Goal: Information Seeking & Learning: Learn about a topic

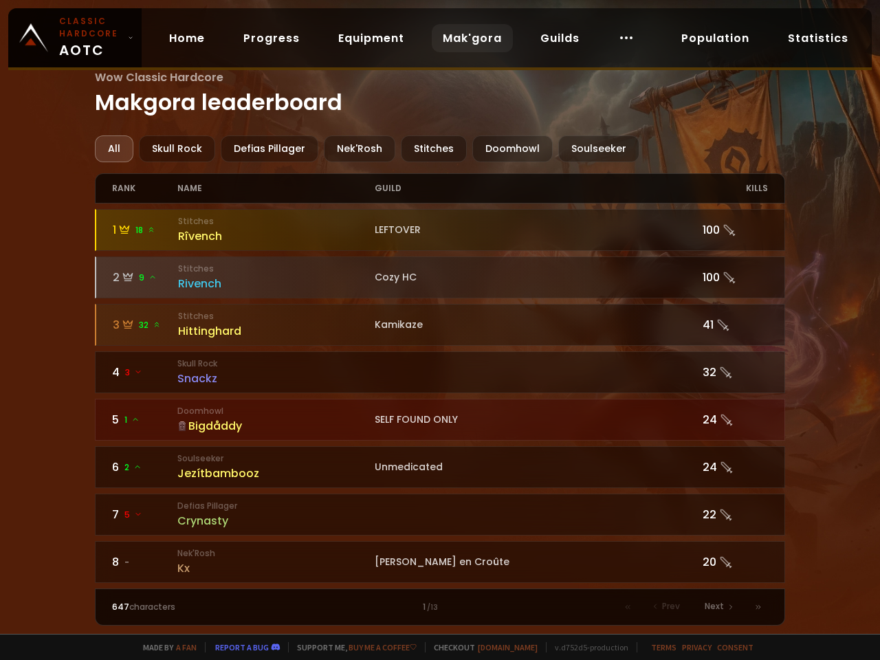
click at [113, 149] on div "All" at bounding box center [114, 149] width 39 height 27
click at [175, 149] on div "Skull Rock" at bounding box center [177, 149] width 76 height 27
click at [266, 149] on div "Defias Pillager" at bounding box center [270, 149] width 98 height 27
click at [353, 149] on div "Nek'Rosh" at bounding box center [360, 149] width 72 height 27
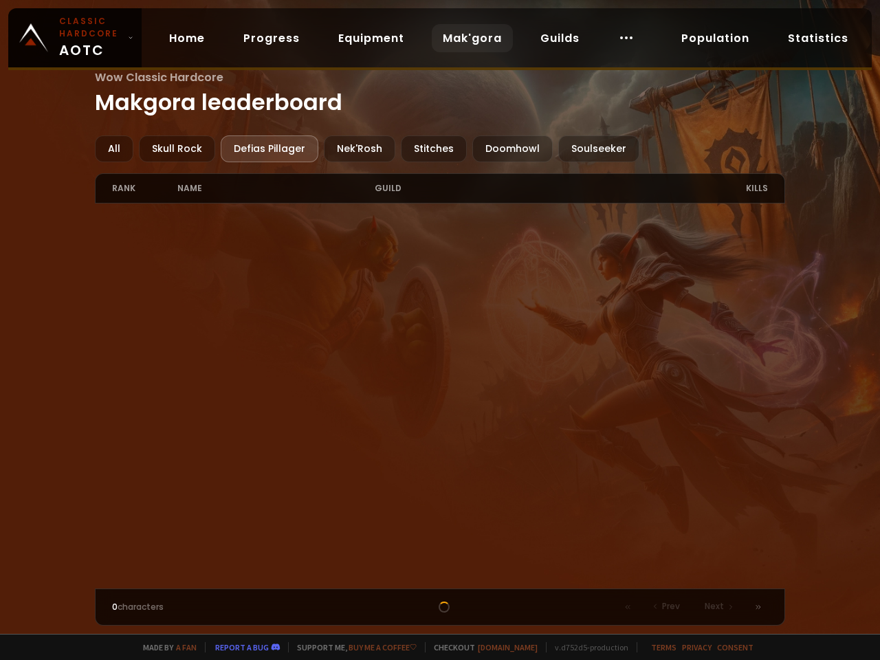
click at [426, 149] on div "Stitches" at bounding box center [434, 149] width 66 height 27
click at [503, 149] on div "Doomhowl" at bounding box center [513, 149] width 80 height 27
click at [587, 149] on div "Soulseeker" at bounding box center [599, 149] width 81 height 27
click at [629, 607] on icon at bounding box center [630, 606] width 2 height 3
click at [669, 607] on span "Prev" at bounding box center [671, 606] width 18 height 12
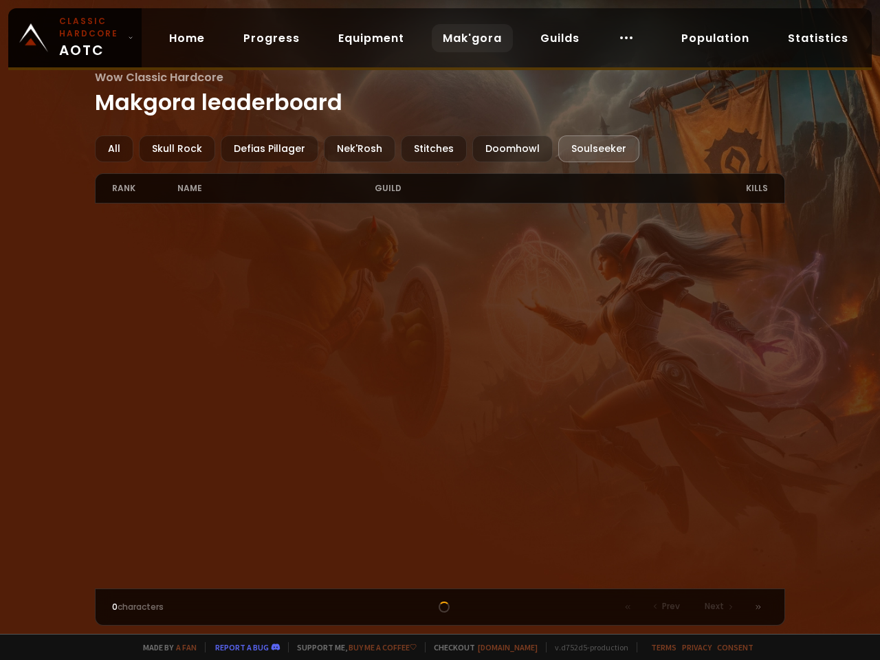
click at [719, 607] on span "Next" at bounding box center [714, 606] width 19 height 12
